Goal: Information Seeking & Learning: Compare options

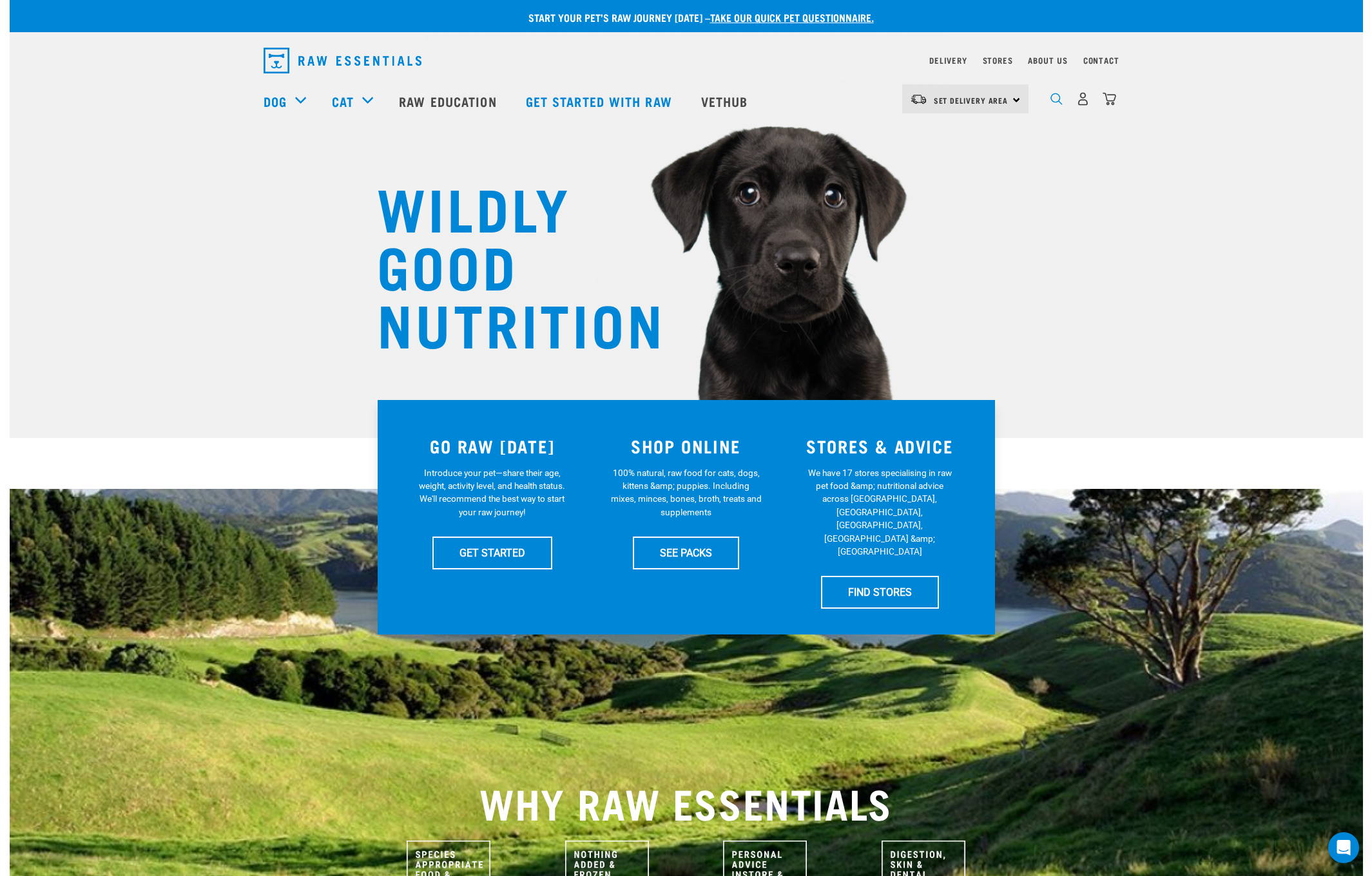
click at [1058, 102] on img "dropdown navigation" at bounding box center [1056, 99] width 12 height 12
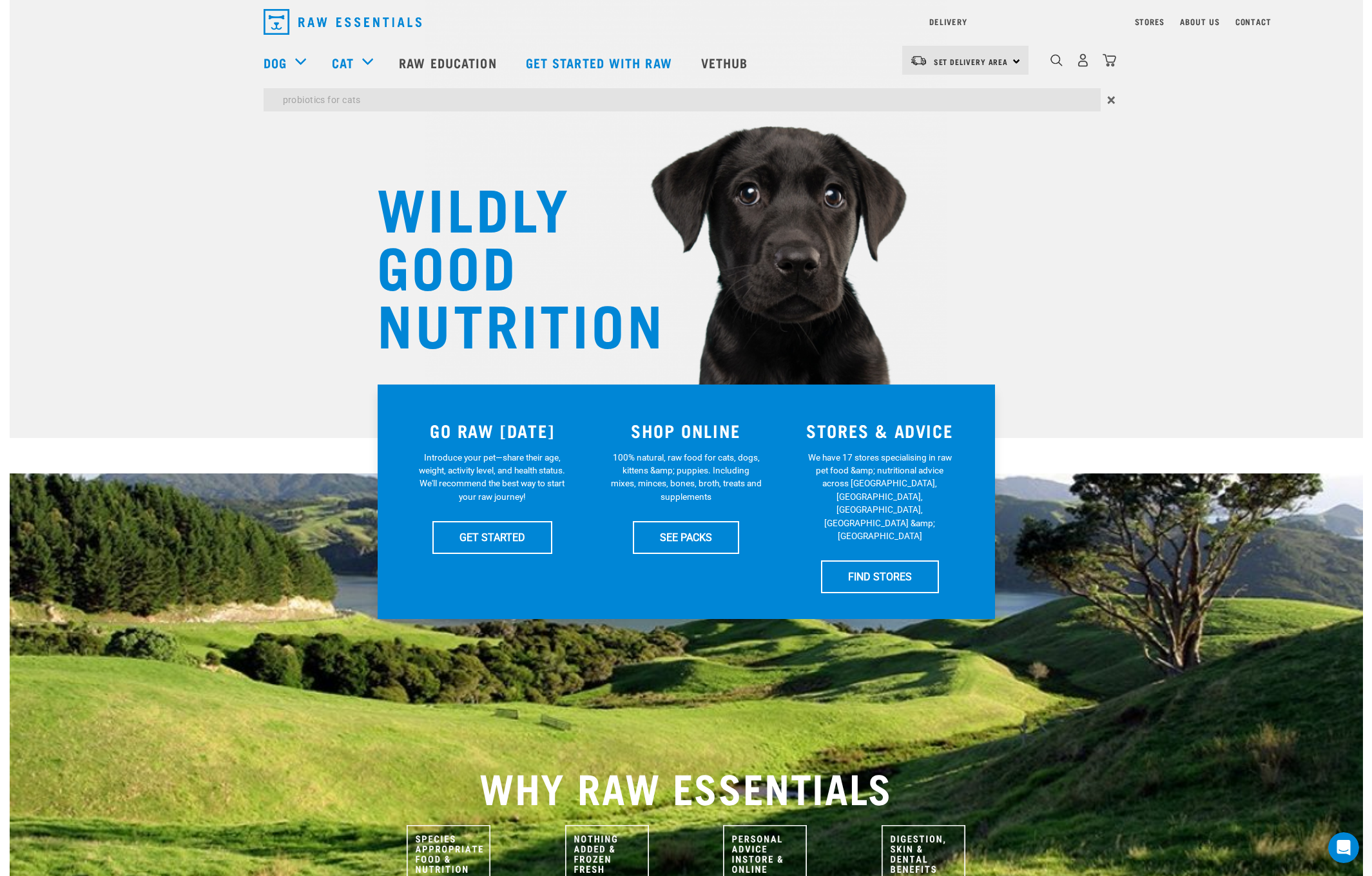
type input "probiotics for cats"
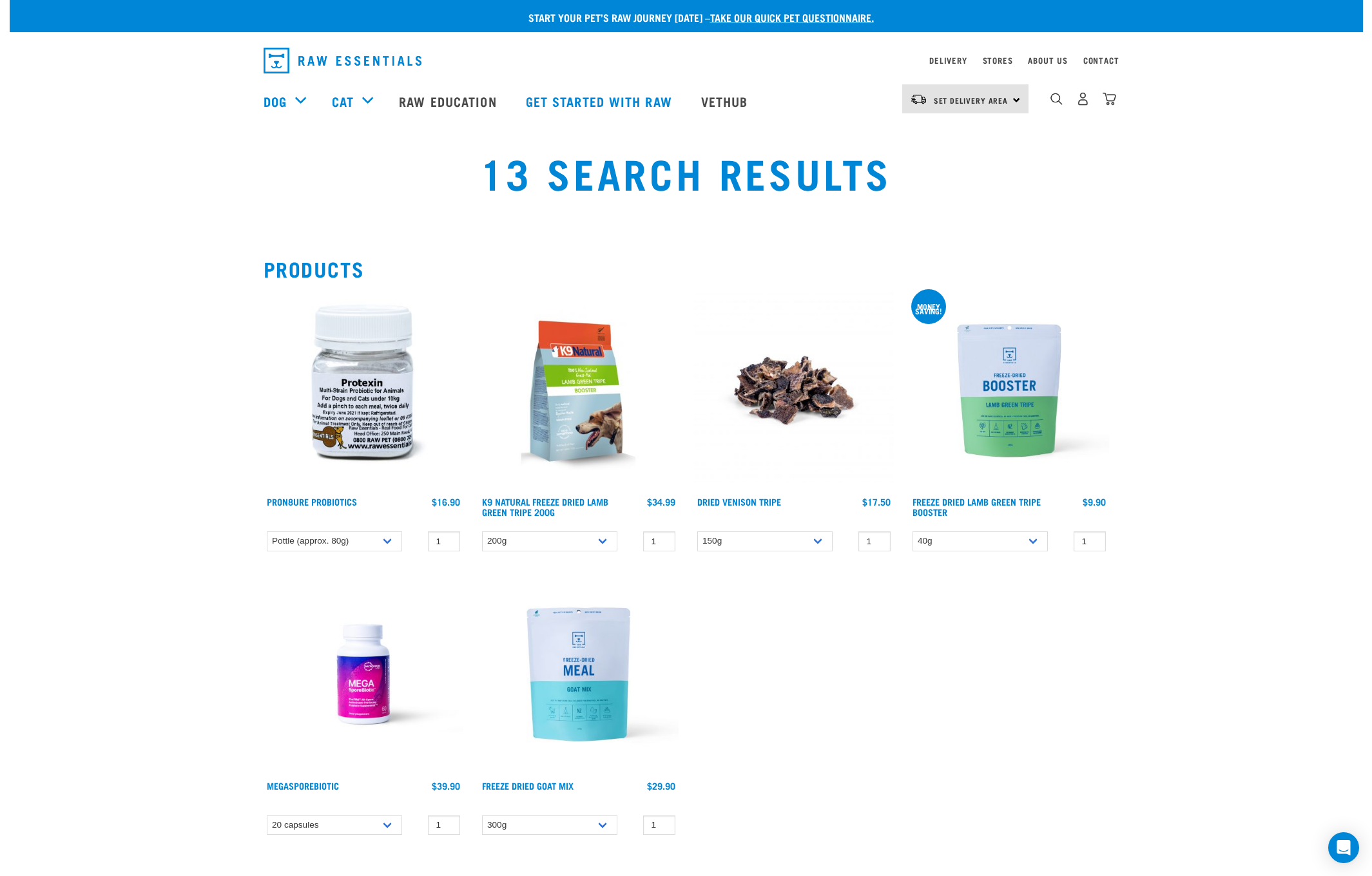
click at [362, 417] on img at bounding box center [363, 390] width 200 height 200
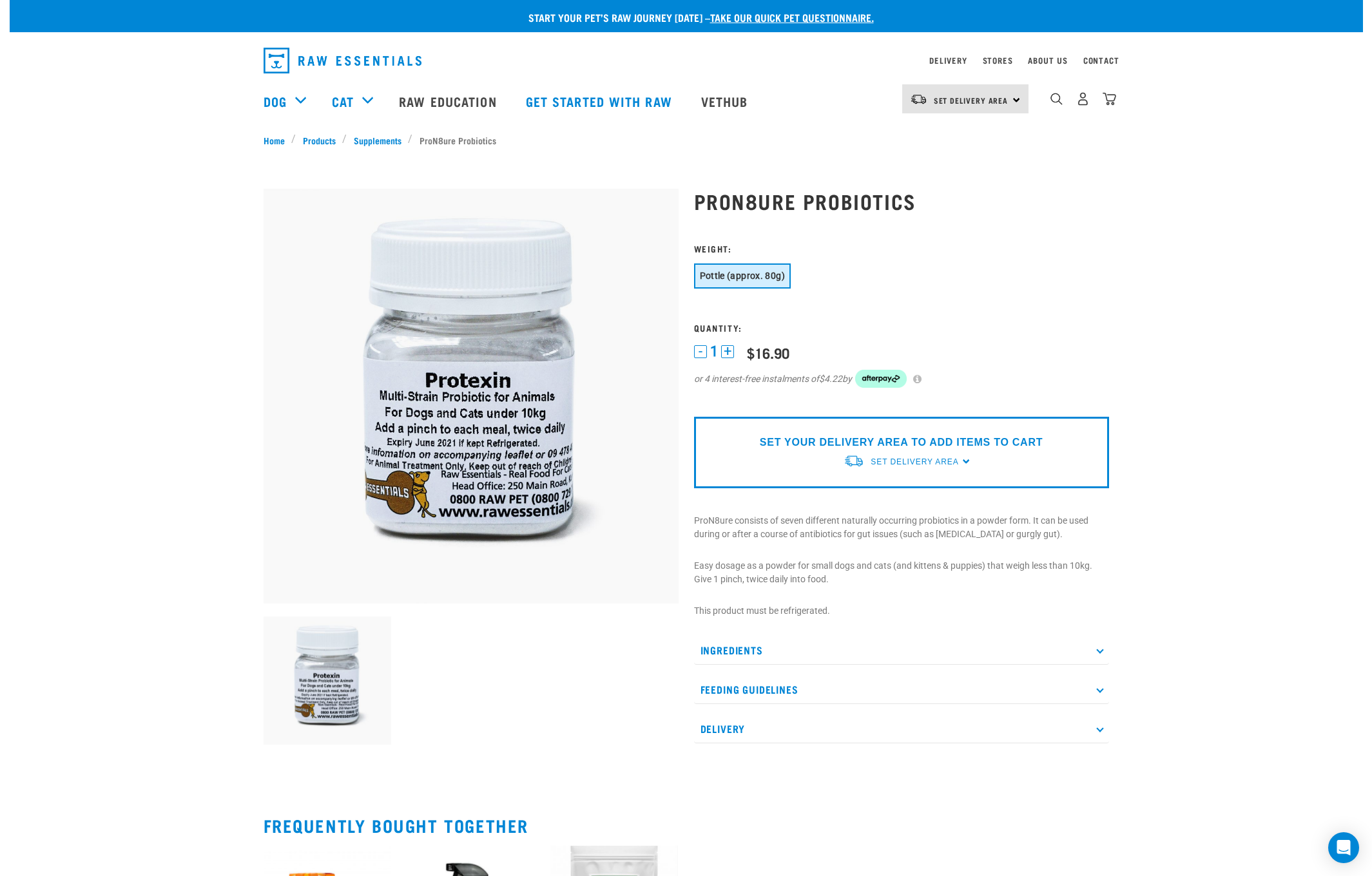
click at [1101, 650] on icon at bounding box center [1100, 650] width 7 height 7
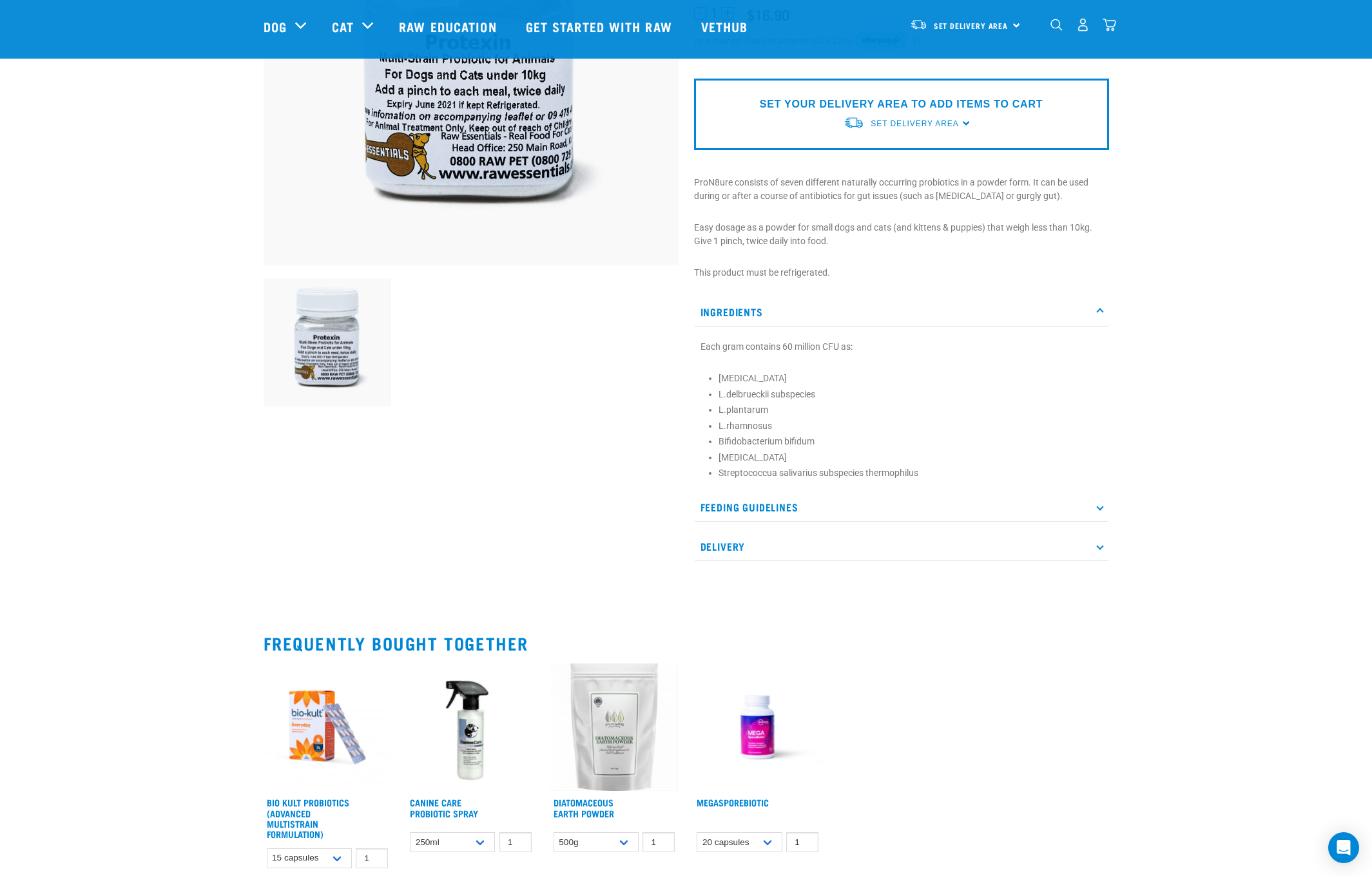
scroll to position [244, 0]
click at [1100, 545] on icon at bounding box center [1100, 546] width 7 height 7
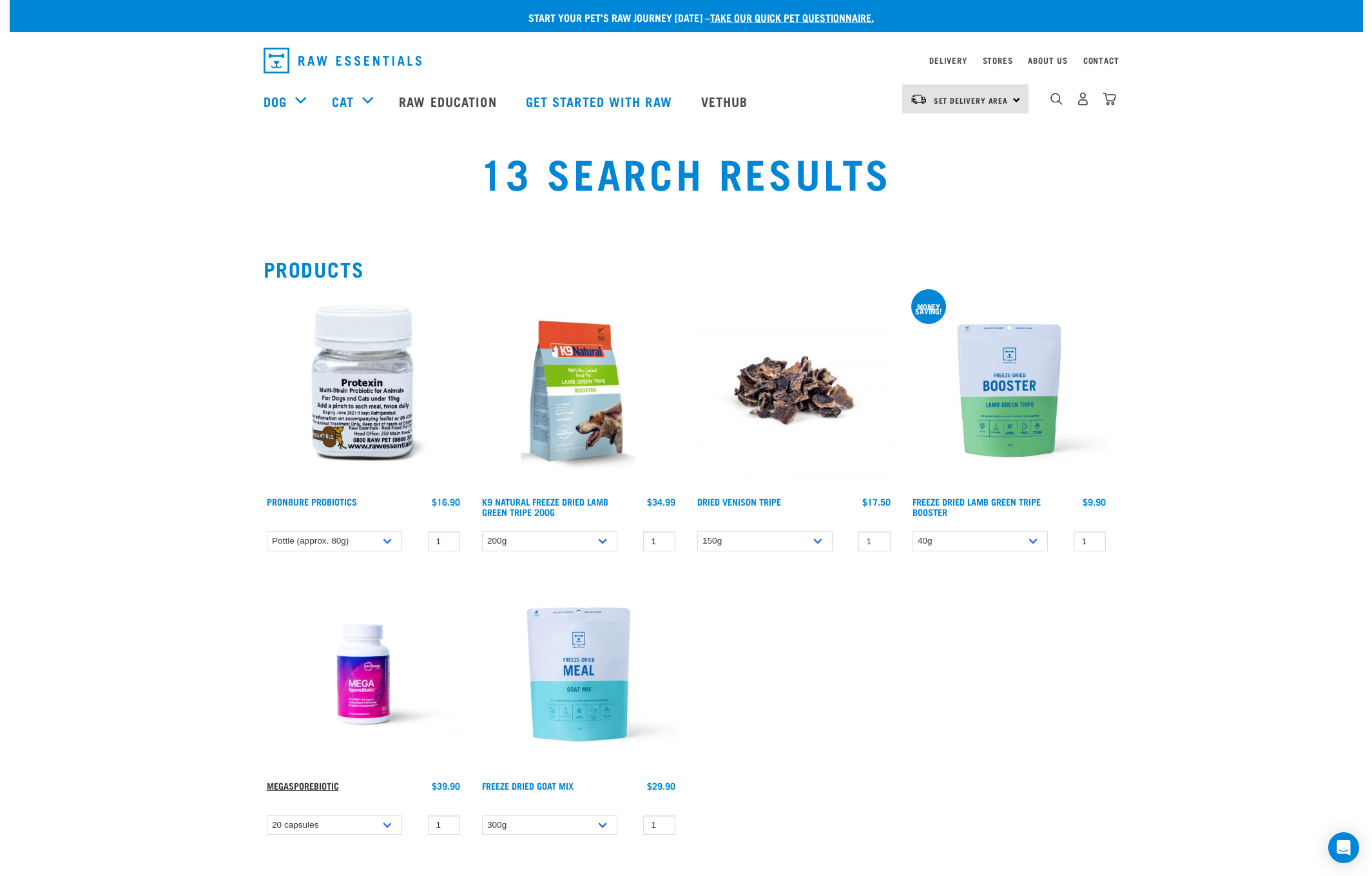
click at [324, 783] on link "MegaSporeBiotic" at bounding box center [303, 785] width 72 height 4
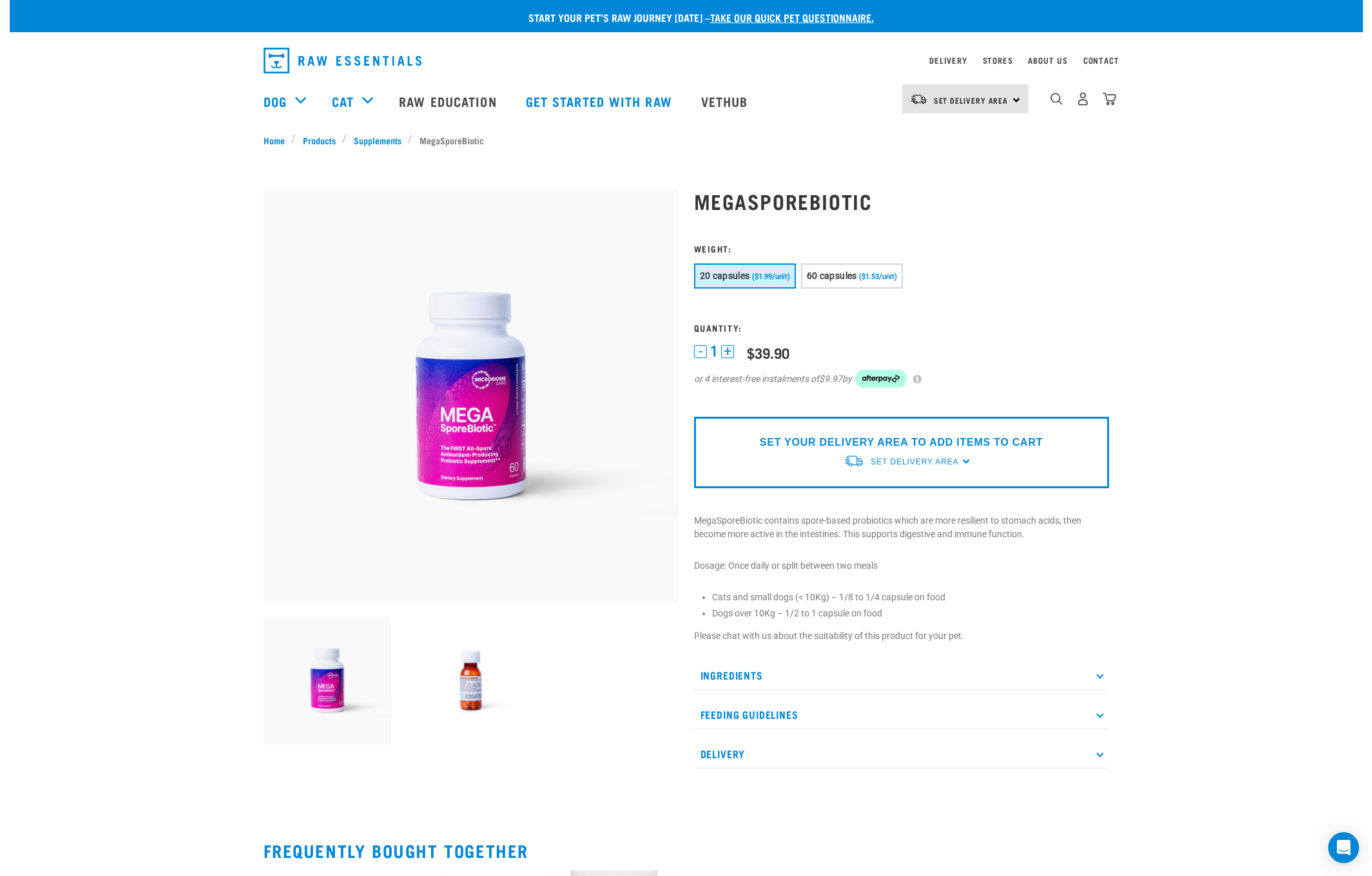
click at [1103, 676] on p "Ingredients" at bounding box center [902, 676] width 415 height 29
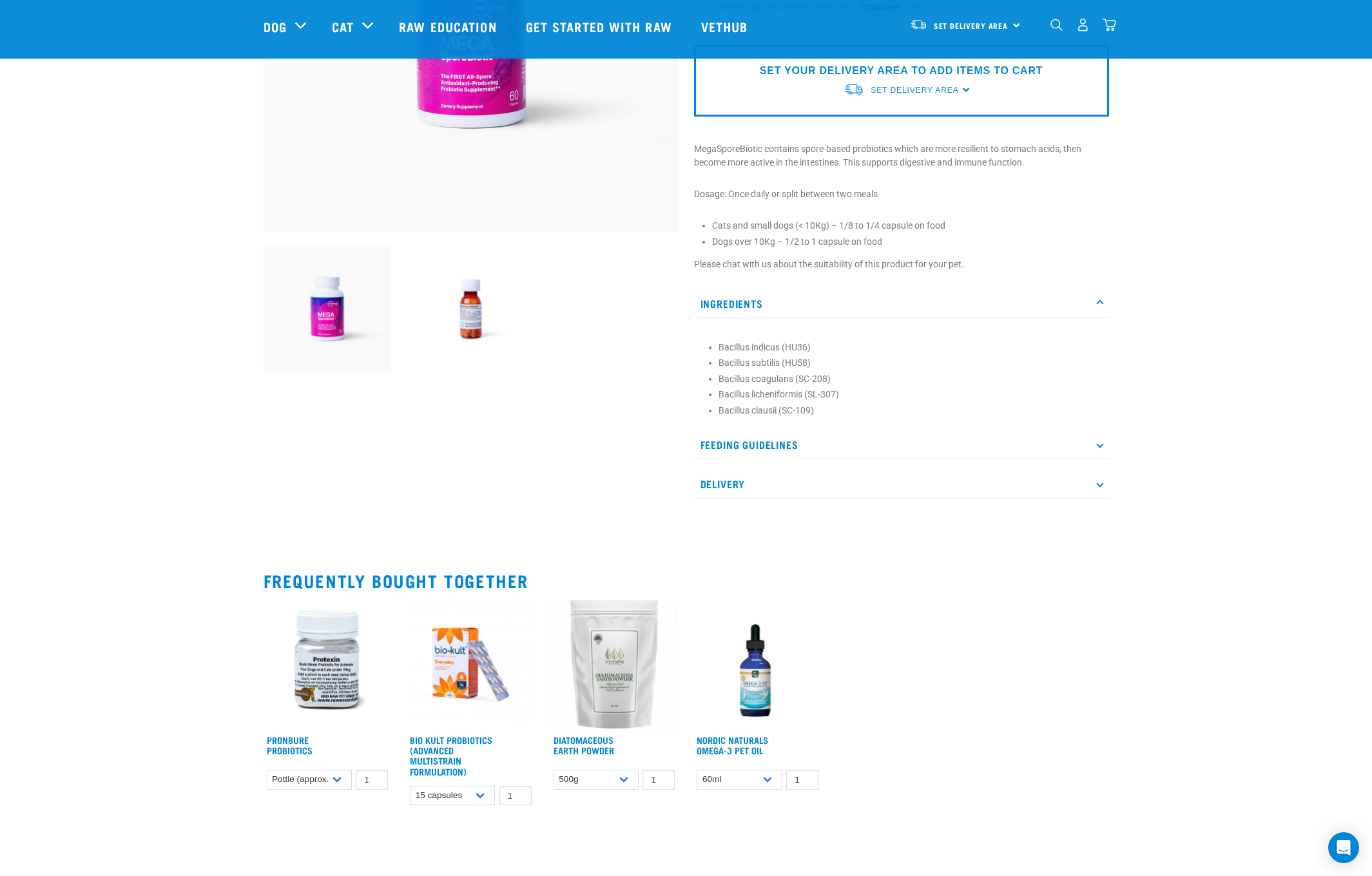
scroll to position [277, 0]
click at [439, 668] on img at bounding box center [470, 664] width 128 height 128
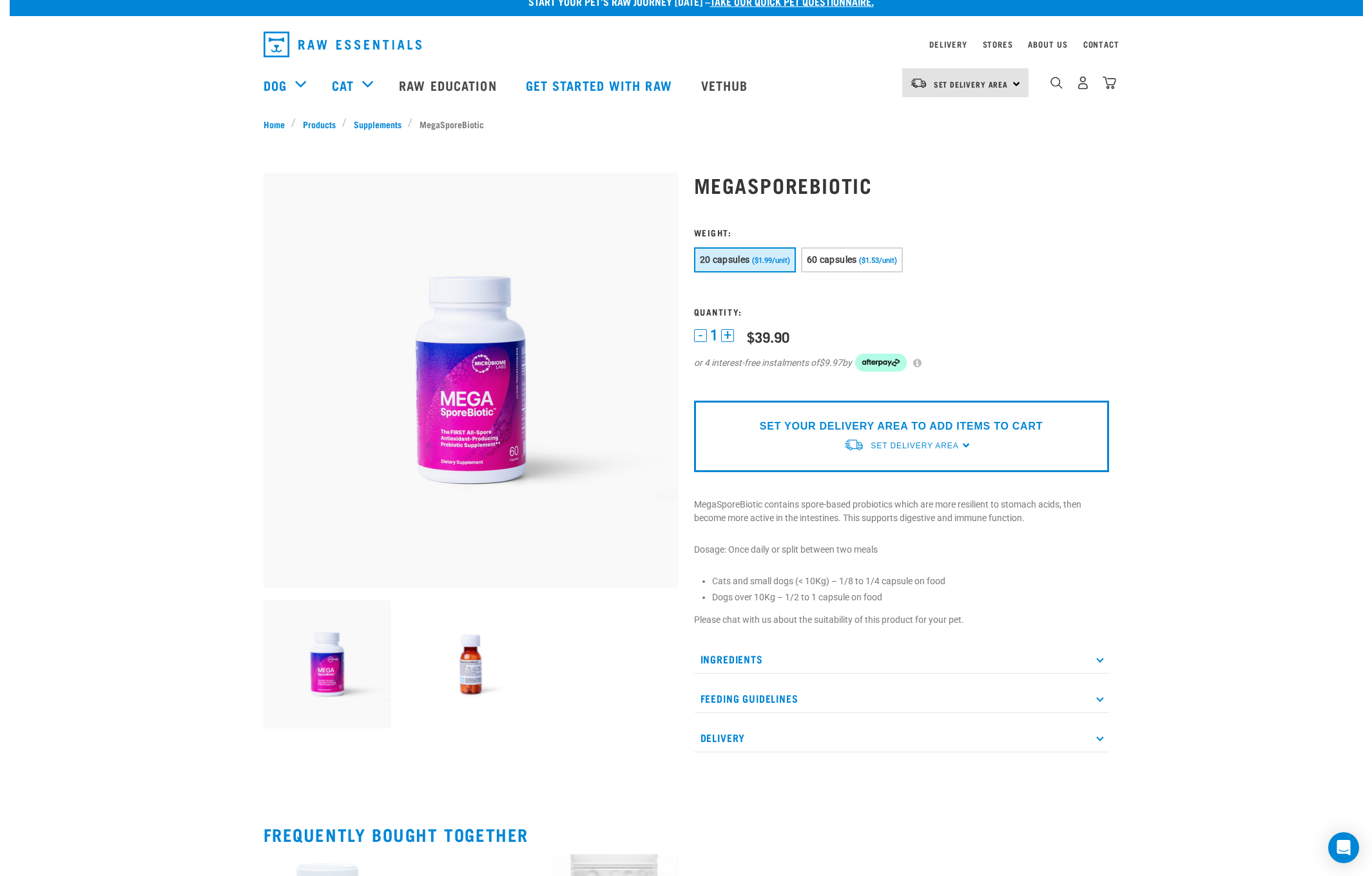
scroll to position [9, 0]
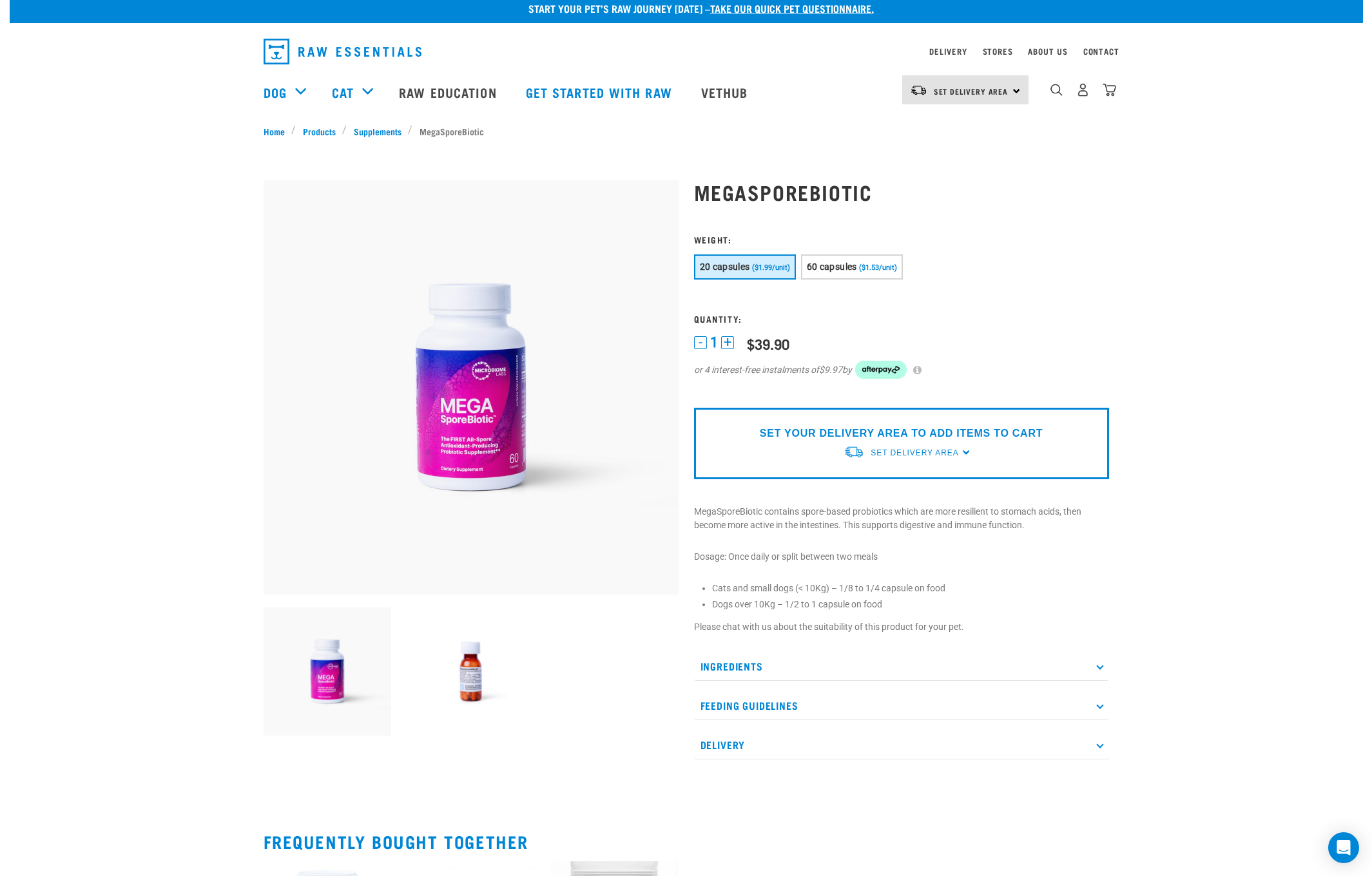
click at [1105, 663] on p "Ingredients" at bounding box center [902, 666] width 415 height 29
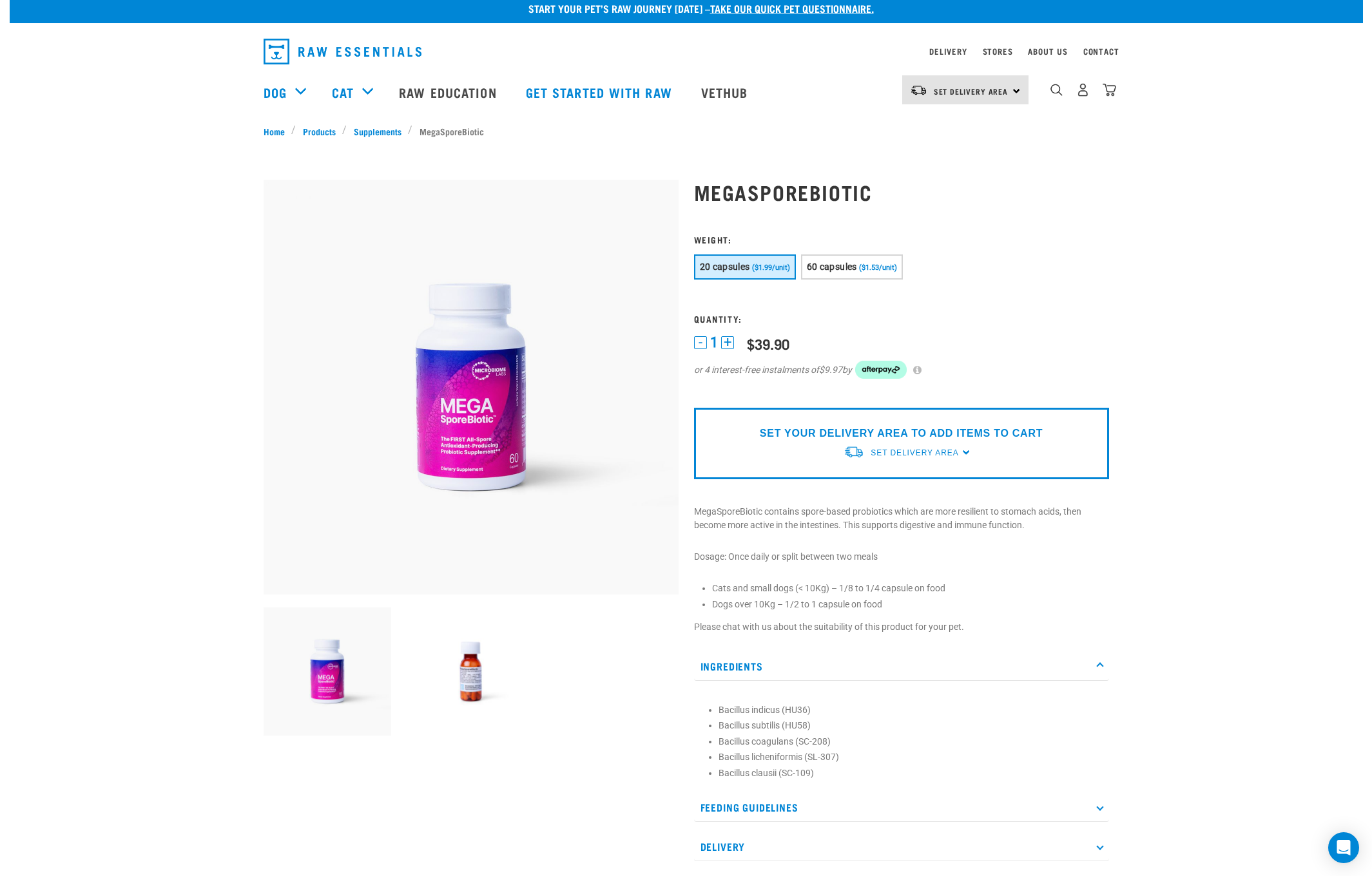
click at [1098, 664] on icon at bounding box center [1100, 666] width 7 height 7
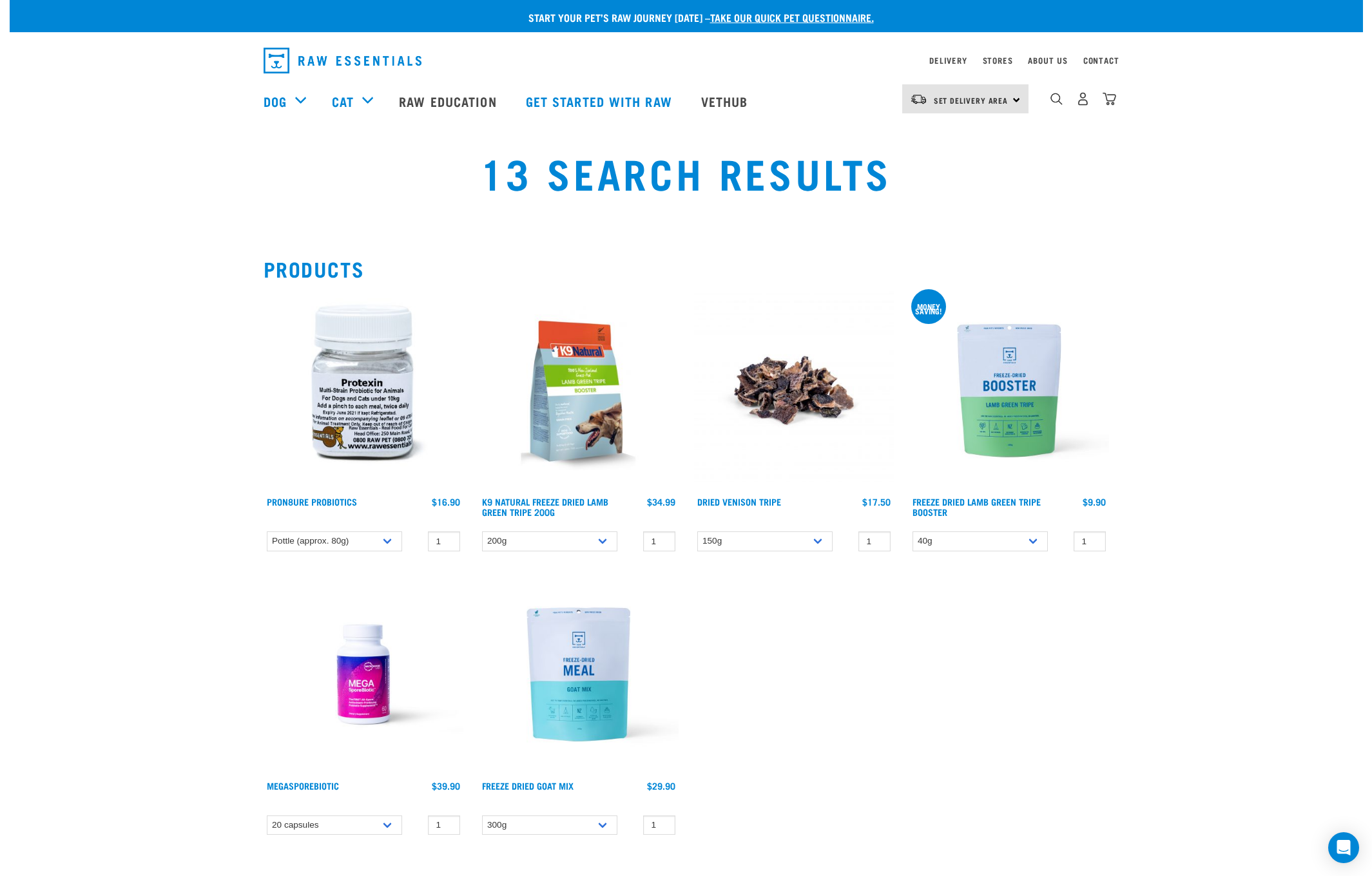
click at [345, 418] on img at bounding box center [363, 390] width 200 height 200
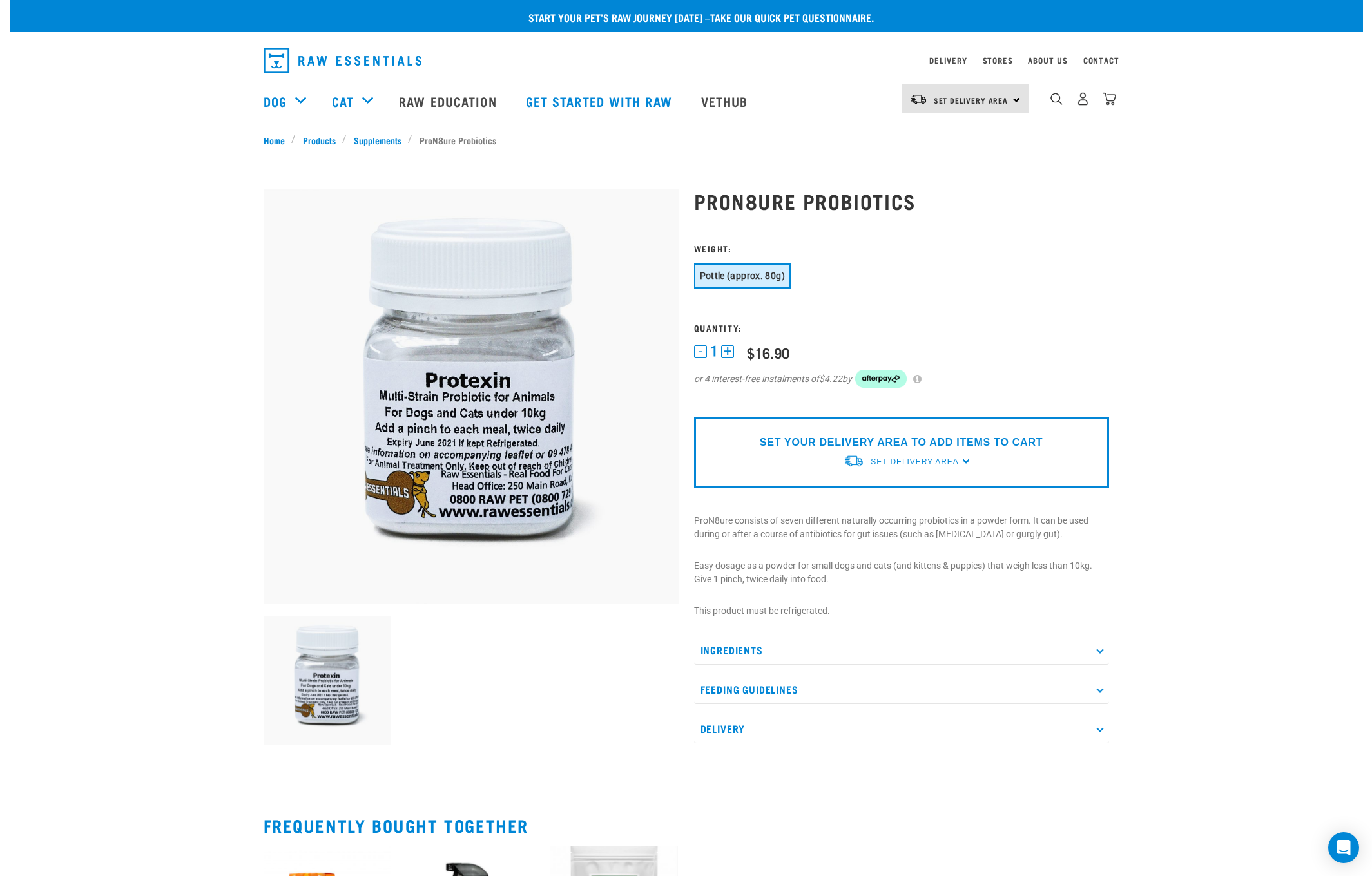
click at [1098, 650] on icon at bounding box center [1100, 650] width 7 height 7
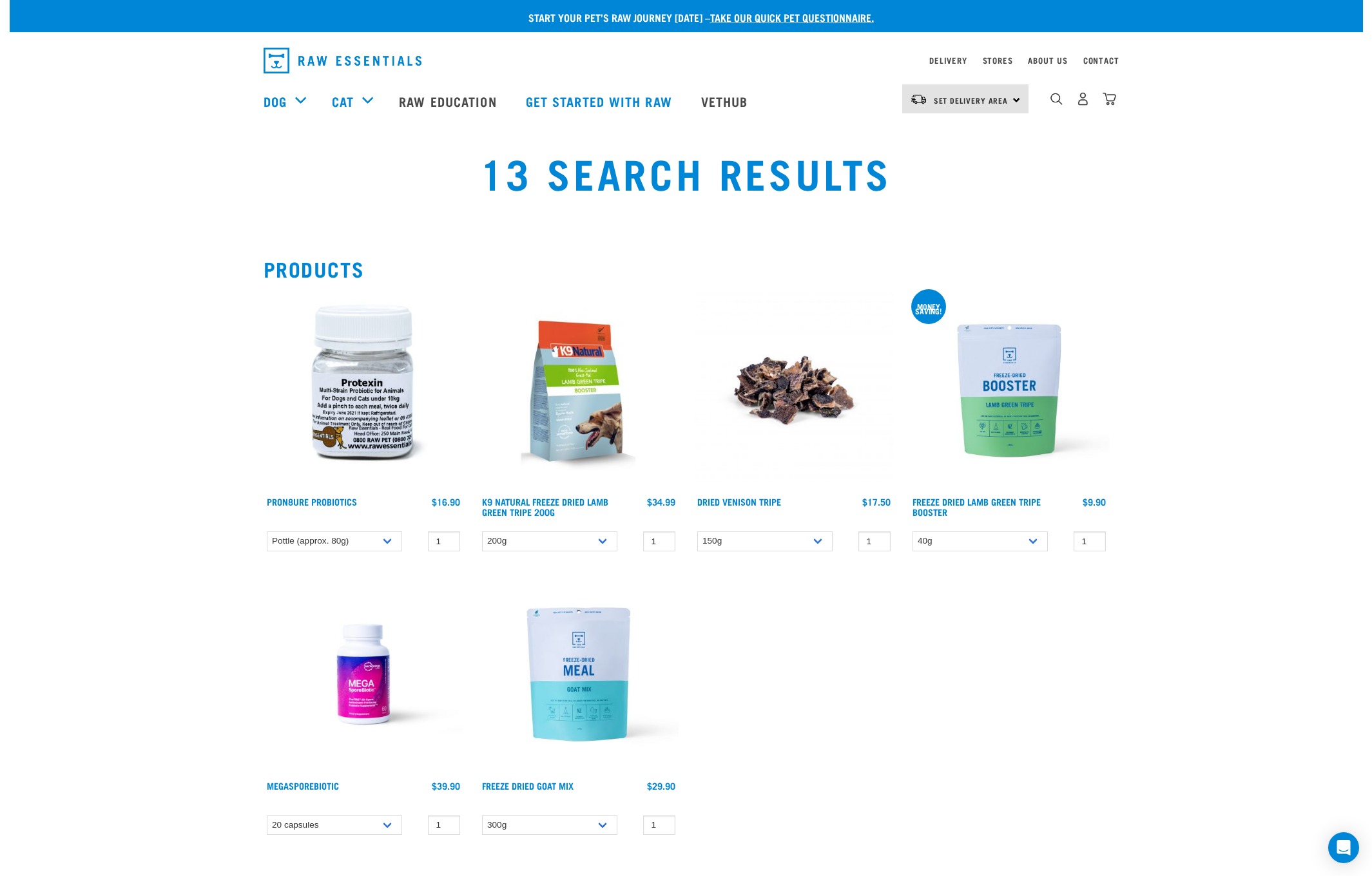
click at [354, 693] on img at bounding box center [363, 674] width 200 height 200
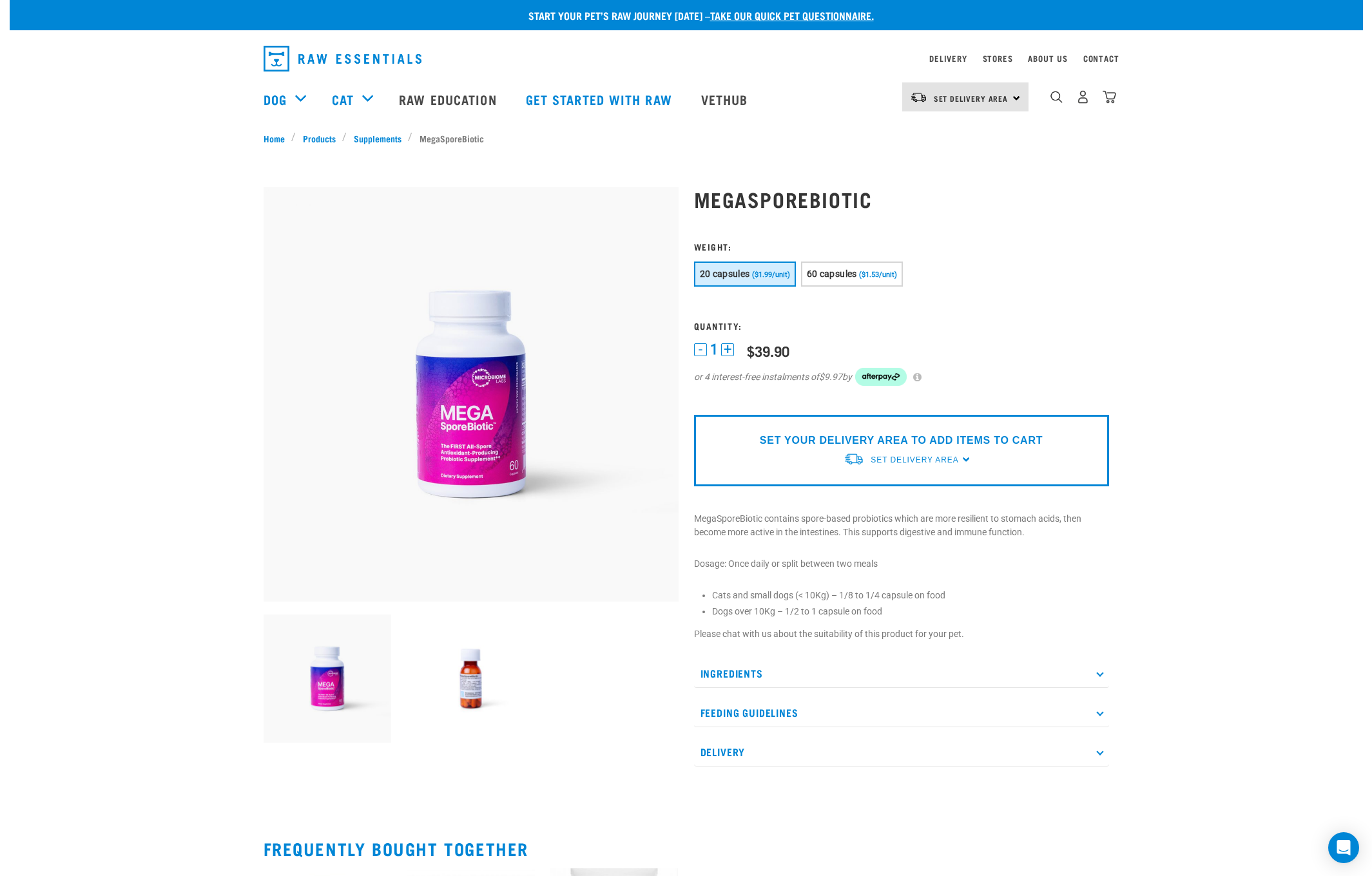
click at [1096, 675] on p "Ingredients" at bounding box center [902, 674] width 415 height 29
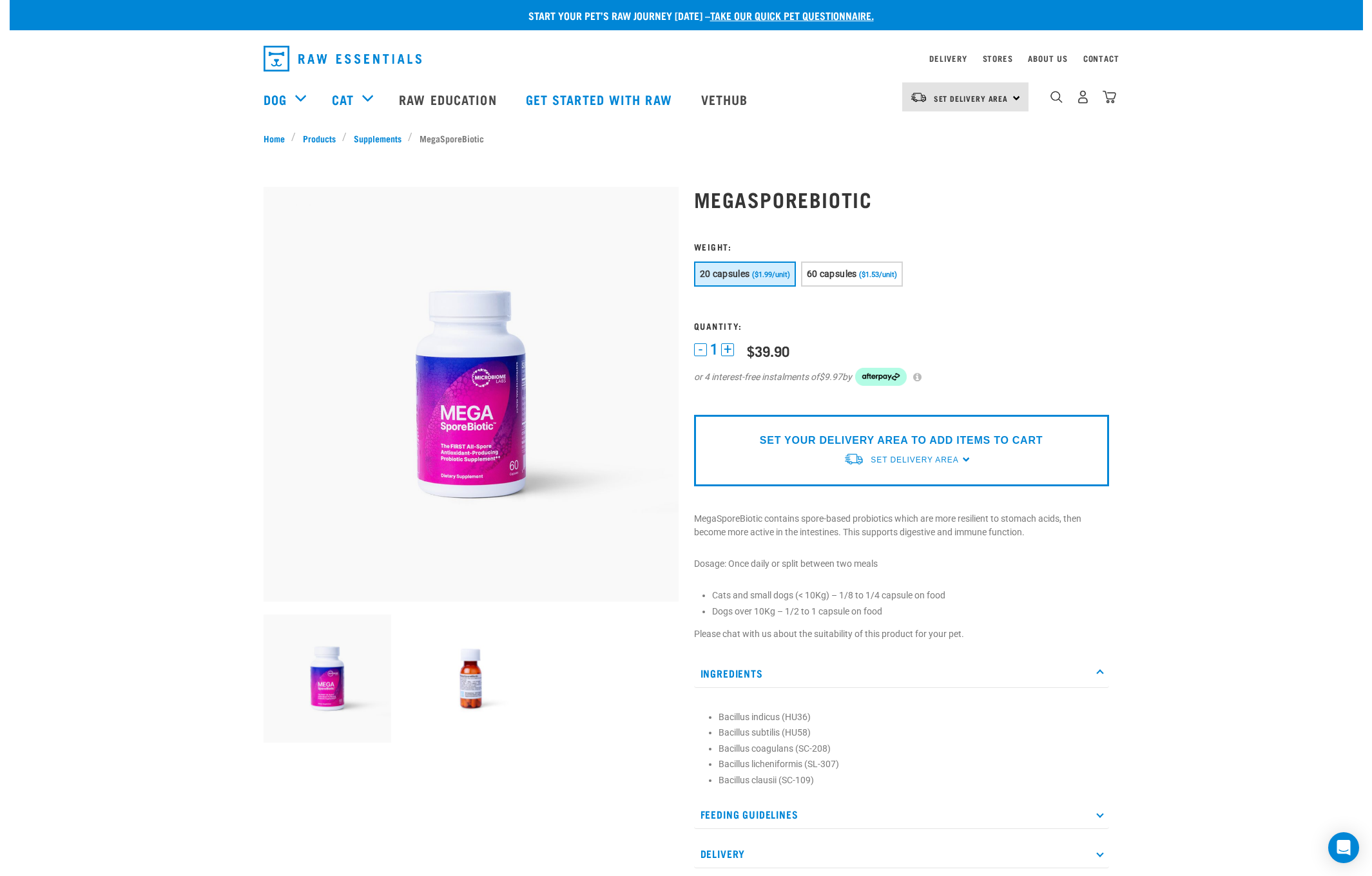
scroll to position [1, 0]
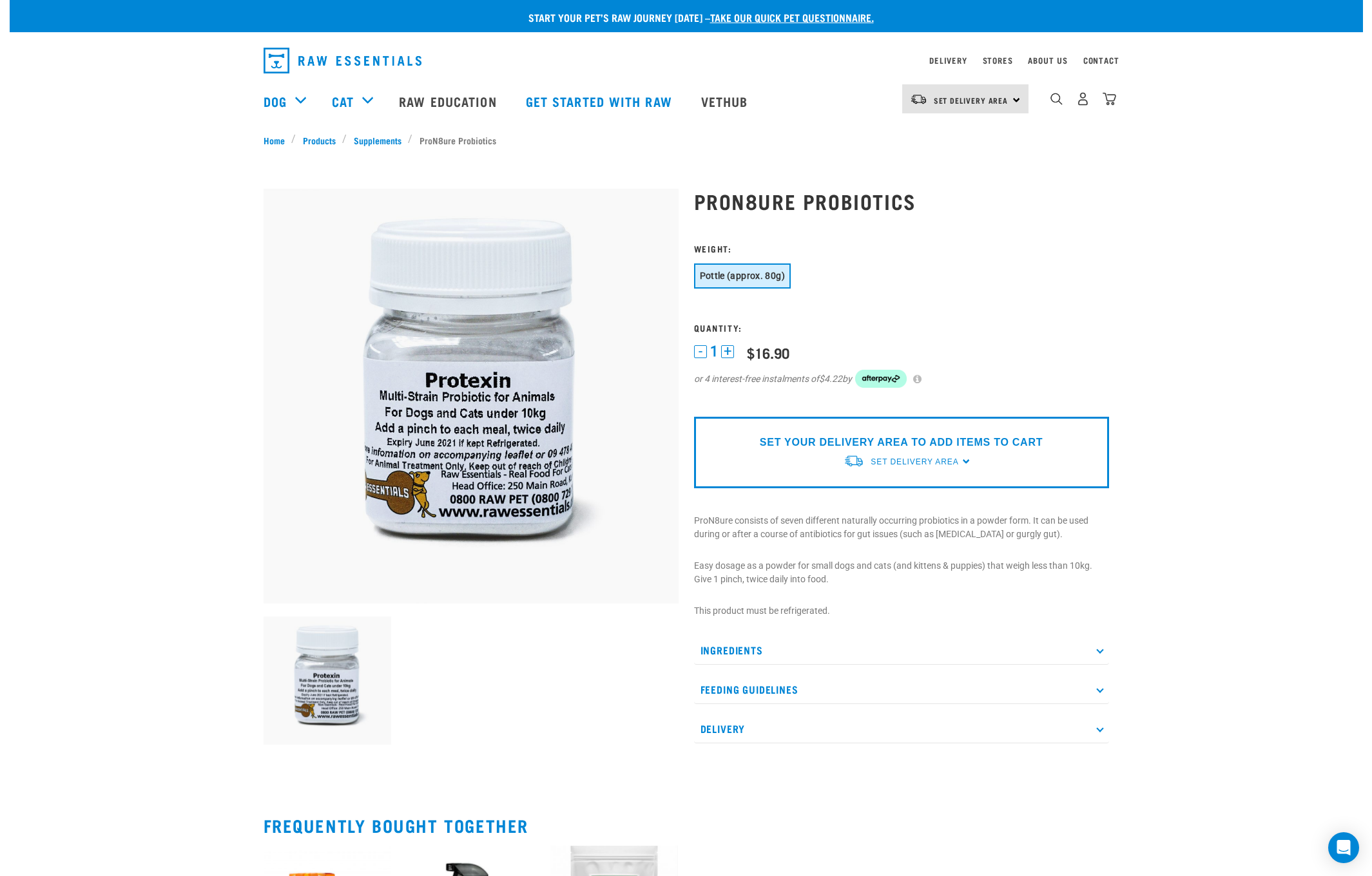
click at [1100, 648] on icon at bounding box center [1100, 650] width 7 height 7
